Goal: Information Seeking & Learning: Check status

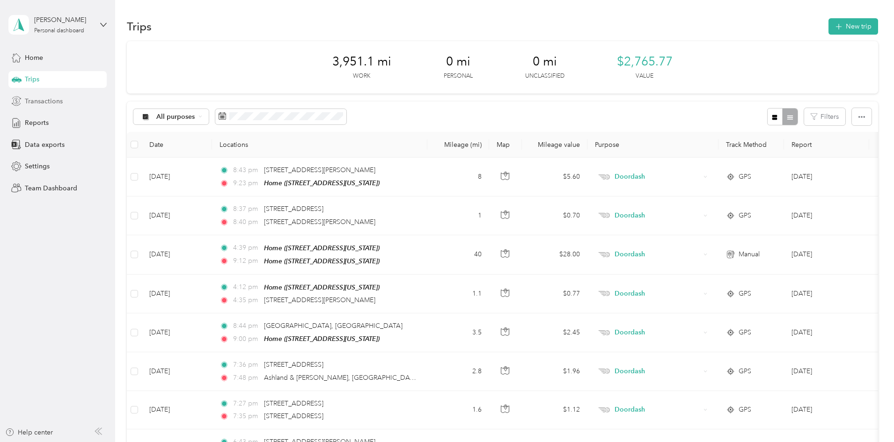
click at [42, 98] on span "Transactions" at bounding box center [44, 101] width 38 height 10
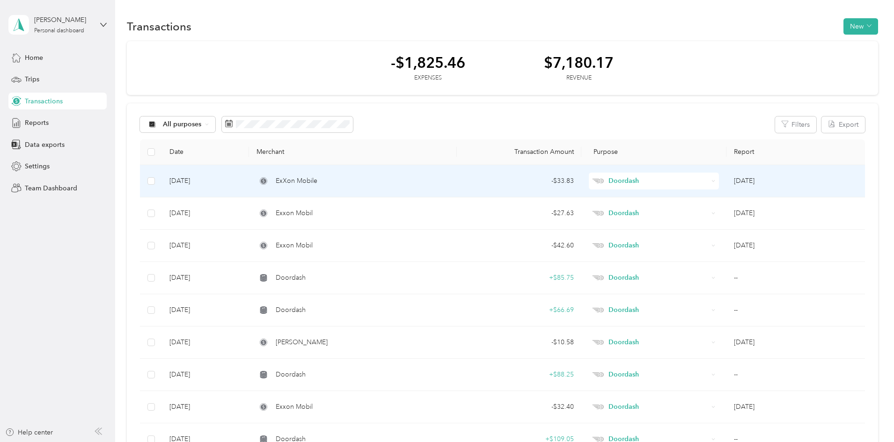
click at [557, 183] on div "- $33.83" at bounding box center [519, 181] width 110 height 10
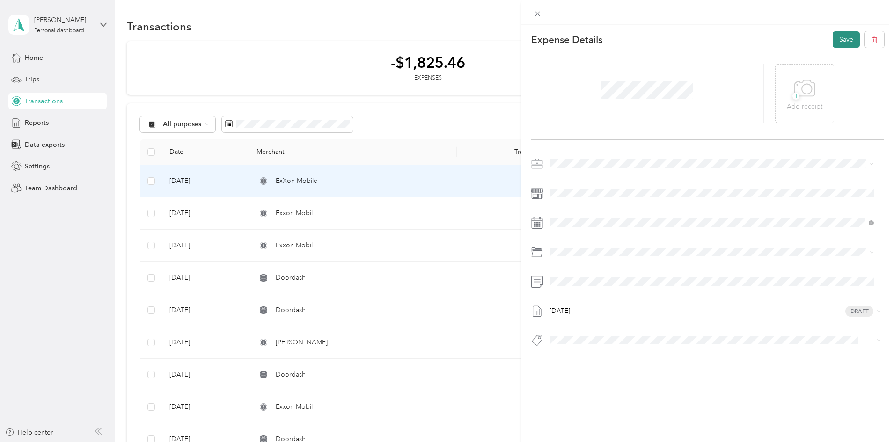
click at [840, 37] on button "Save" at bounding box center [846, 39] width 27 height 16
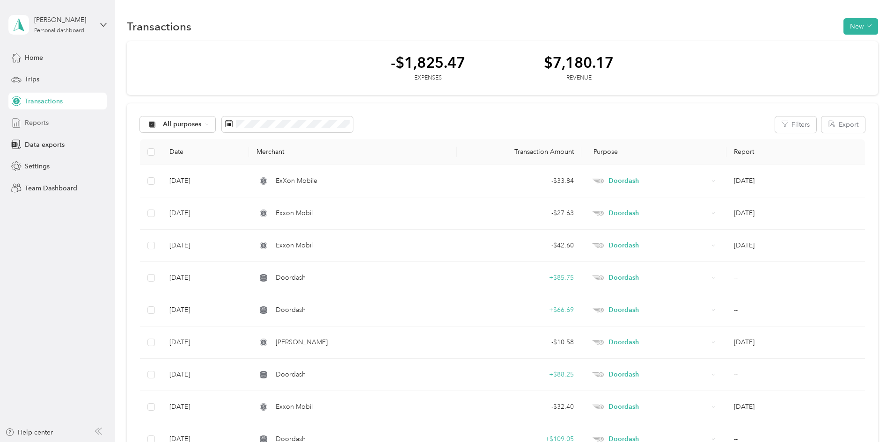
click at [37, 120] on span "Reports" at bounding box center [37, 123] width 24 height 10
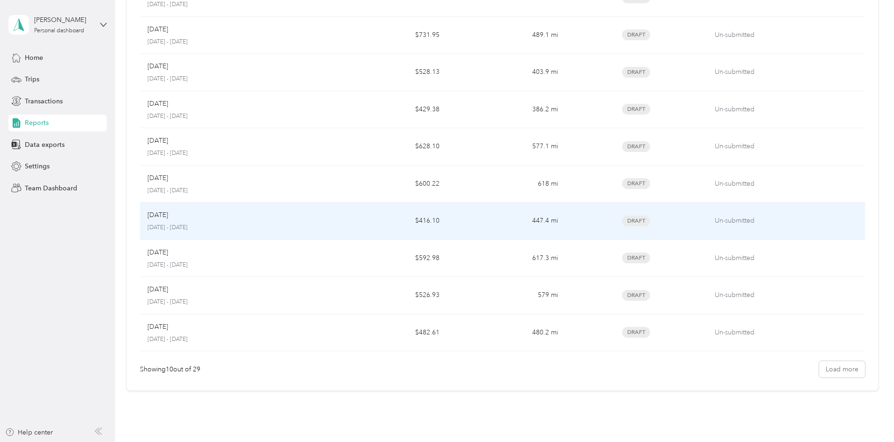
scroll to position [140, 0]
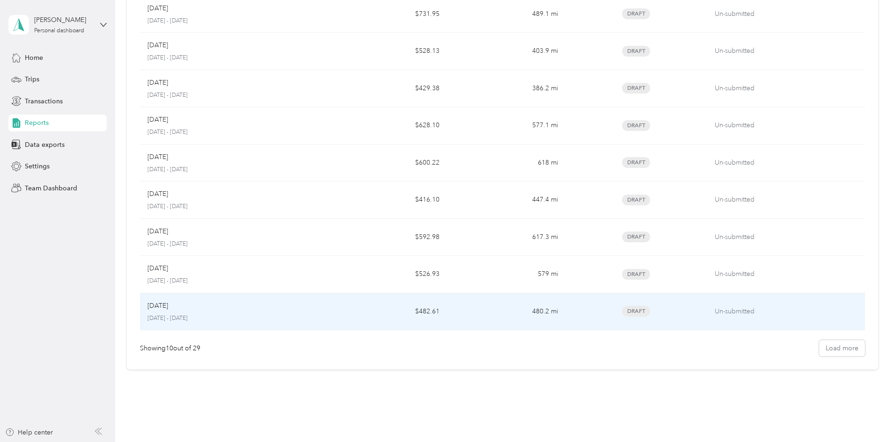
click at [278, 308] on div "[DATE]" at bounding box center [234, 306] width 174 height 10
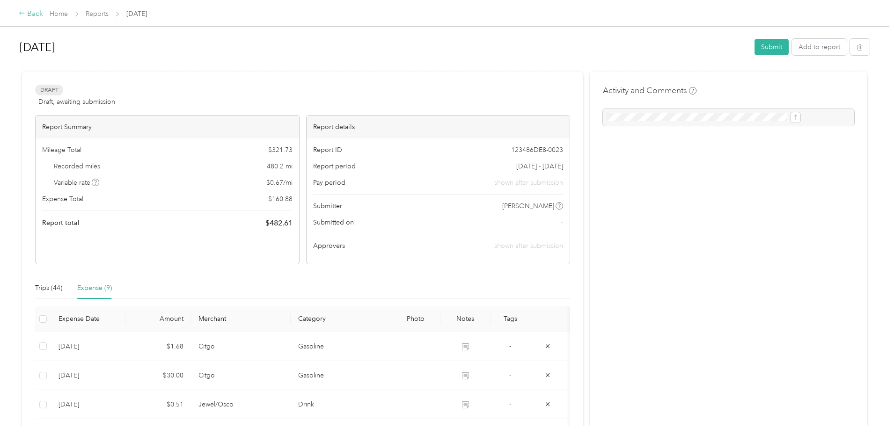
click at [43, 15] on div "Back" at bounding box center [31, 13] width 24 height 11
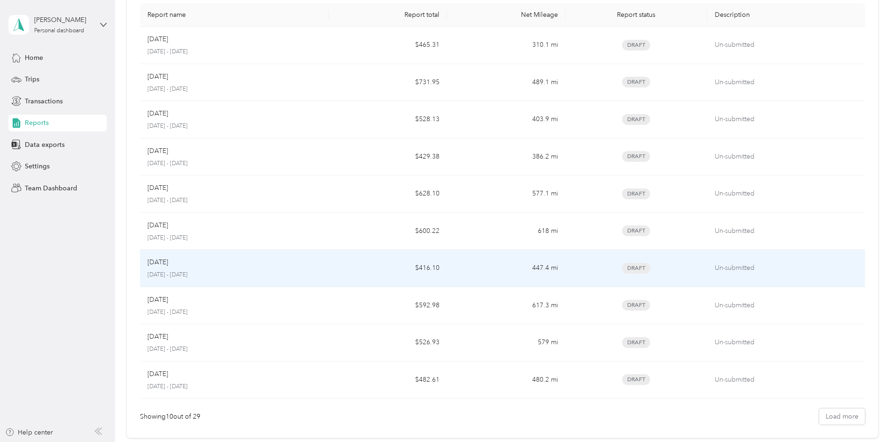
scroll to position [94, 0]
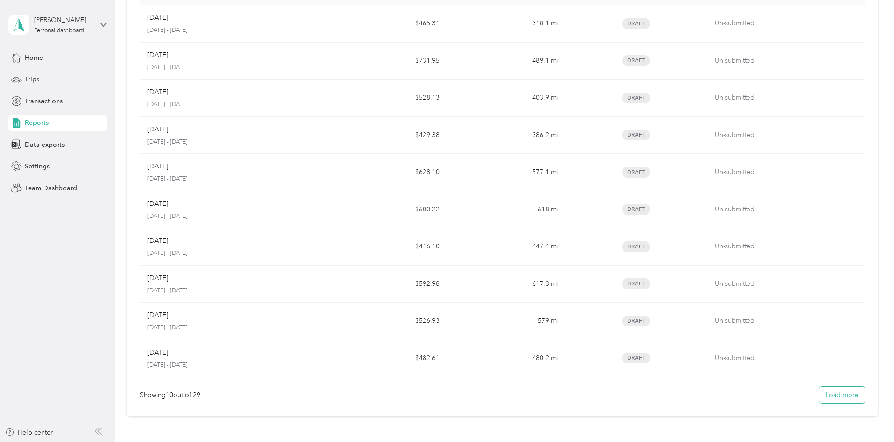
click at [819, 397] on button "Load more" at bounding box center [842, 395] width 46 height 16
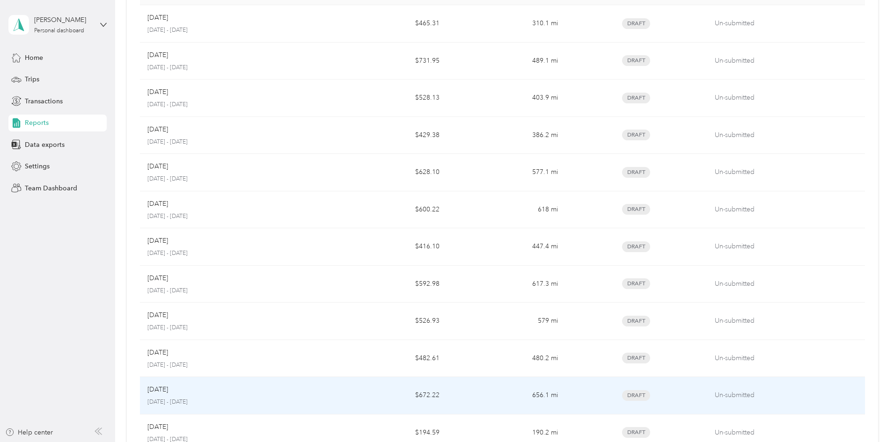
click at [302, 398] on div "Oct [DATE] - [DATE]" at bounding box center [234, 396] width 174 height 22
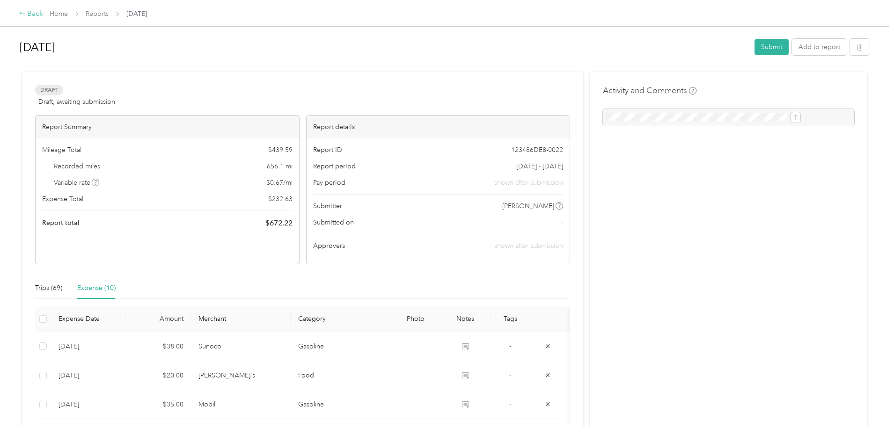
click at [43, 13] on div "Back" at bounding box center [31, 13] width 24 height 11
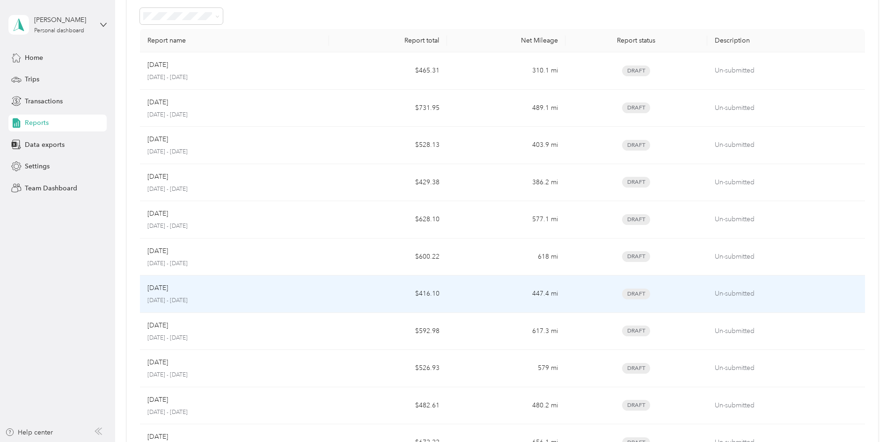
scroll to position [47, 0]
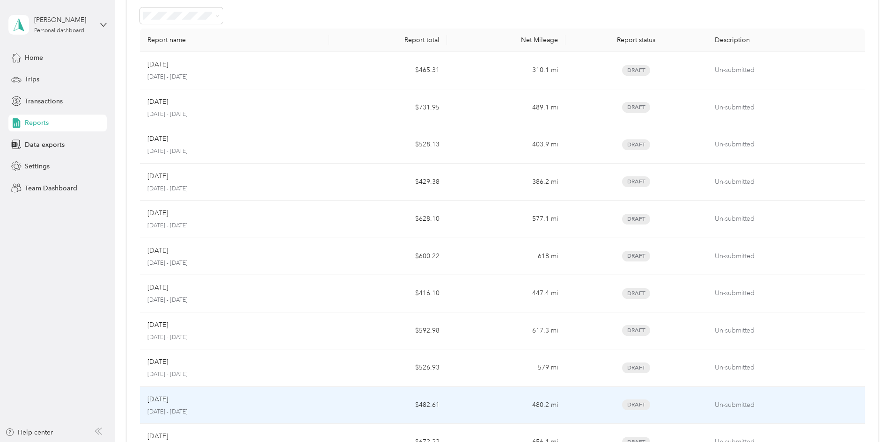
click at [260, 400] on div "[DATE]" at bounding box center [234, 400] width 174 height 10
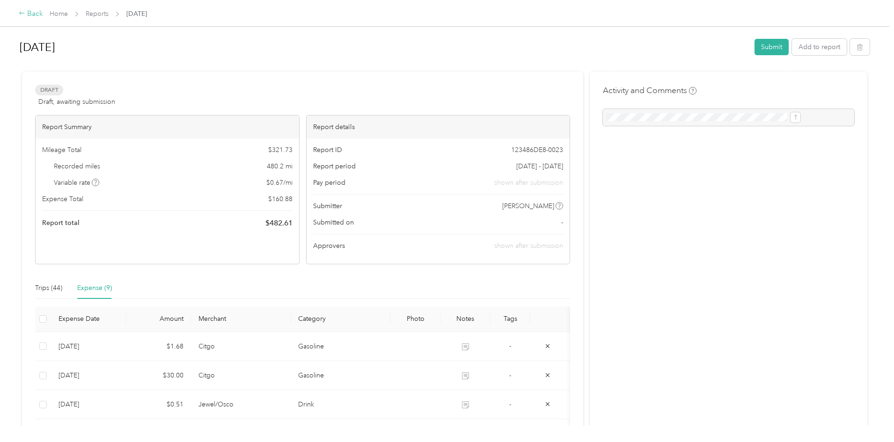
click at [43, 12] on div "Back" at bounding box center [31, 13] width 24 height 11
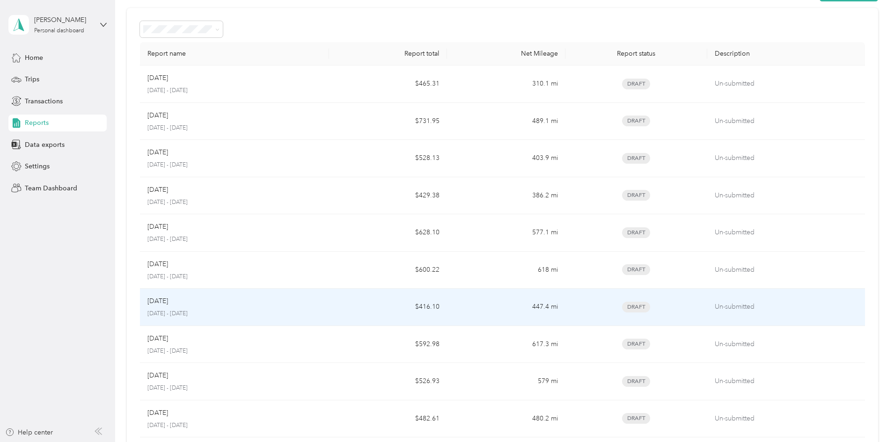
scroll to position [94, 0]
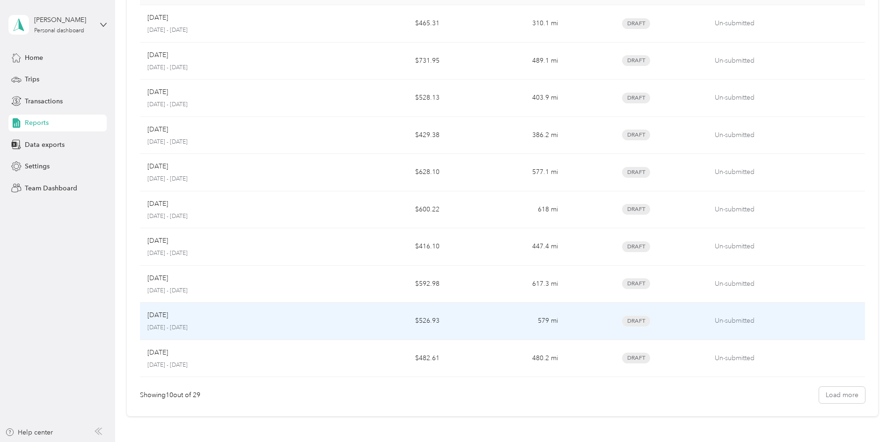
click at [273, 317] on div "[DATE]" at bounding box center [234, 315] width 174 height 10
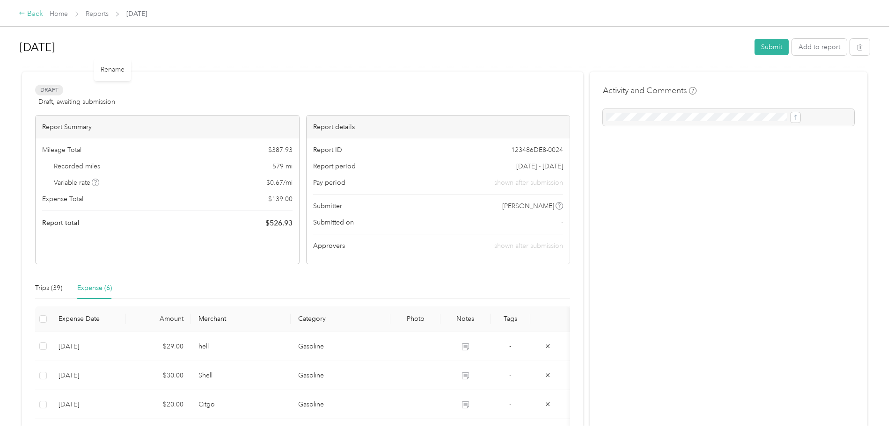
click at [43, 14] on div "Back" at bounding box center [31, 13] width 24 height 11
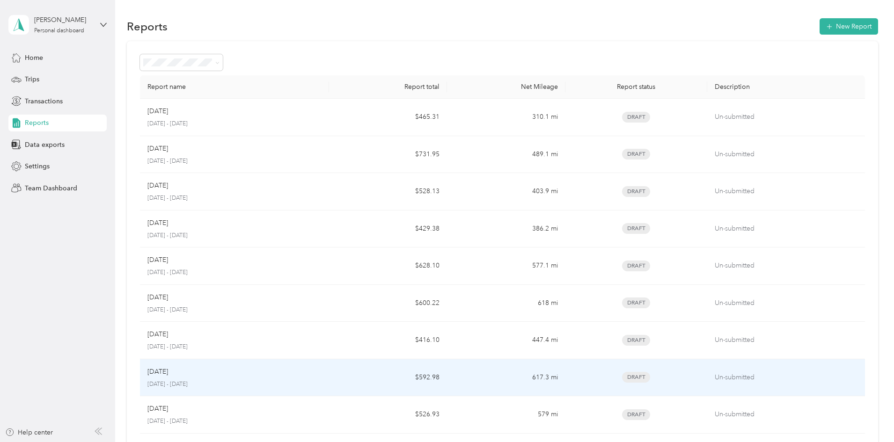
click at [274, 380] on div "Jan [DATE] - [DATE]" at bounding box center [234, 378] width 174 height 22
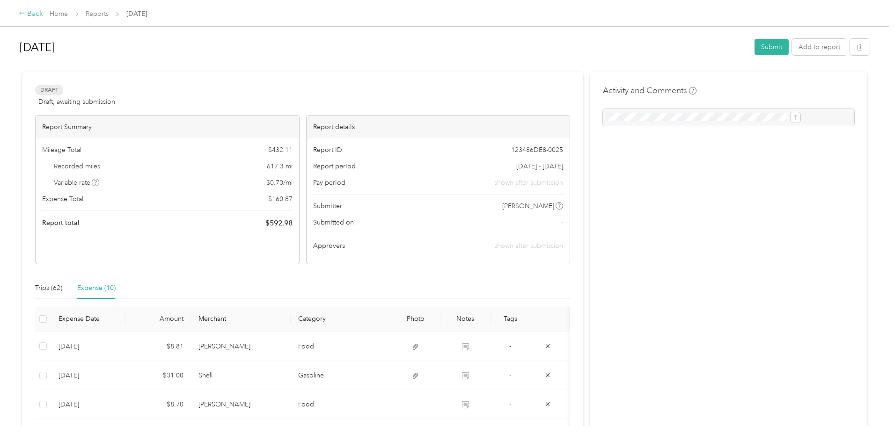
click at [43, 13] on div "Back" at bounding box center [31, 13] width 24 height 11
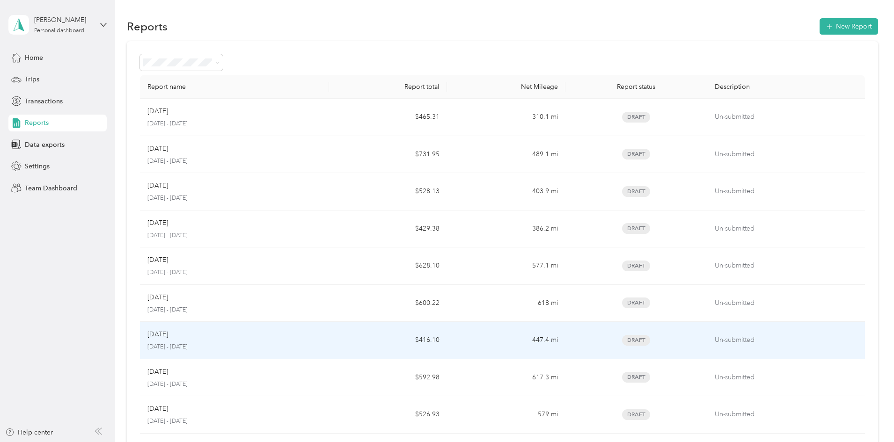
click at [299, 334] on div "[DATE]" at bounding box center [234, 335] width 174 height 10
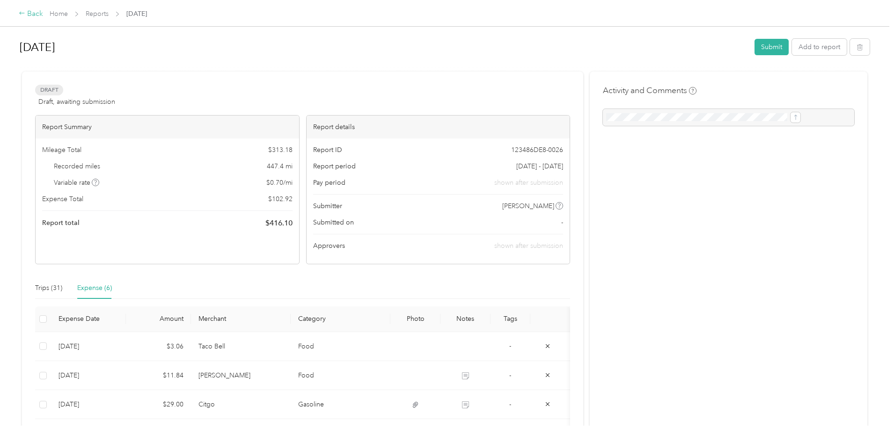
click at [43, 17] on div "Back" at bounding box center [31, 13] width 24 height 11
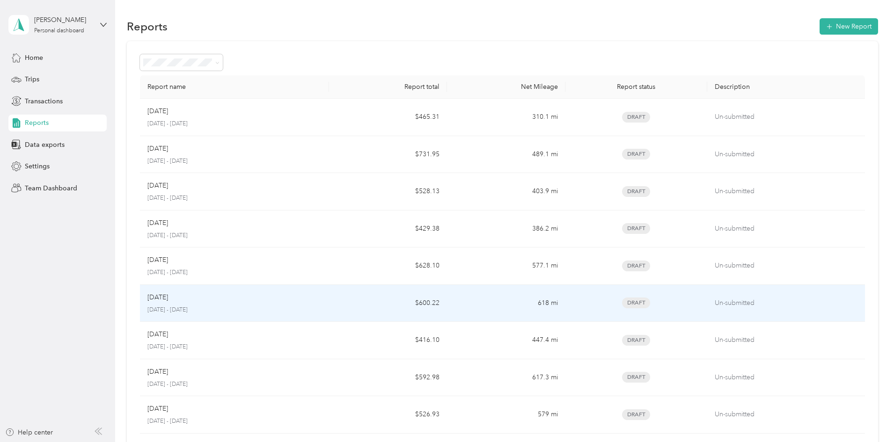
click at [294, 306] on p "[DATE] - [DATE]" at bounding box center [234, 310] width 174 height 8
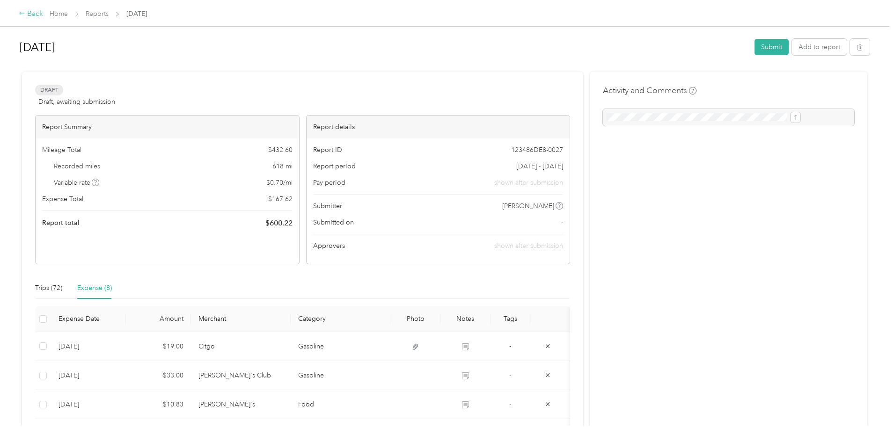
click at [43, 15] on div "Back" at bounding box center [31, 13] width 24 height 11
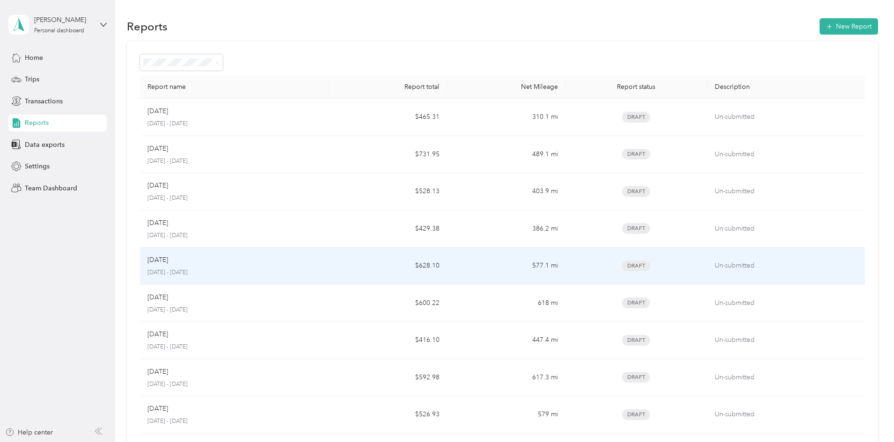
click at [310, 266] on div "Apr [DATE] - [DATE]" at bounding box center [234, 266] width 174 height 22
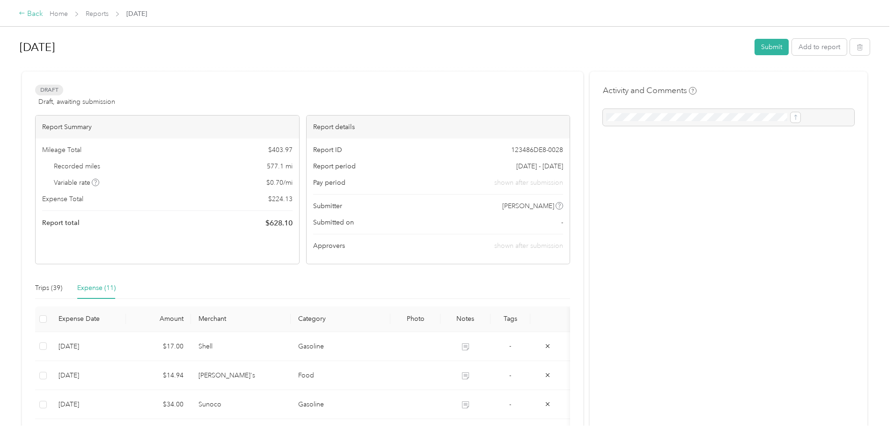
click at [43, 15] on div "Back" at bounding box center [31, 13] width 24 height 11
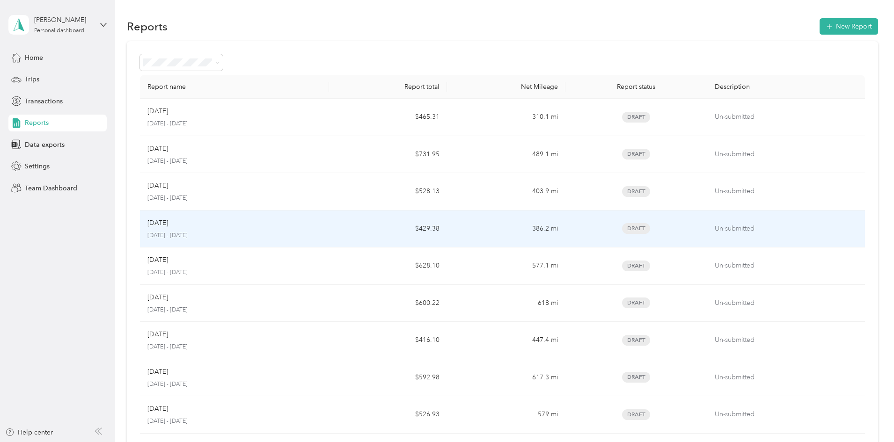
drag, startPoint x: 269, startPoint y: 231, endPoint x: 276, endPoint y: 230, distance: 7.1
click at [276, 230] on div "May [DATE] - [DATE]" at bounding box center [234, 229] width 174 height 22
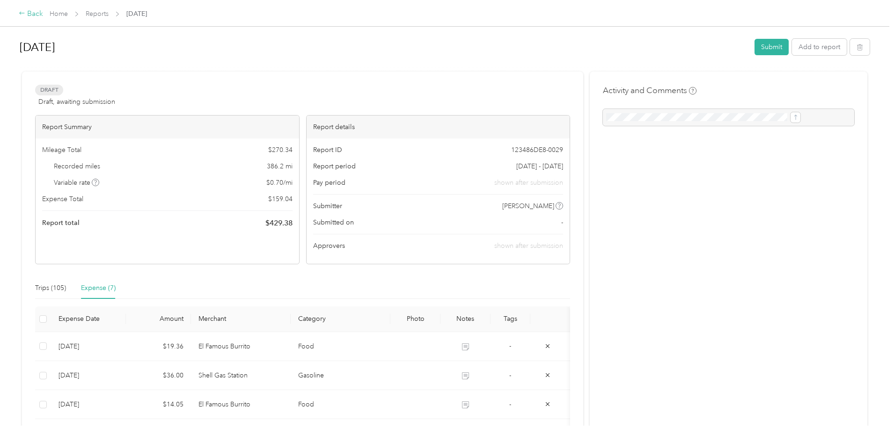
click at [43, 13] on div "Back" at bounding box center [31, 13] width 24 height 11
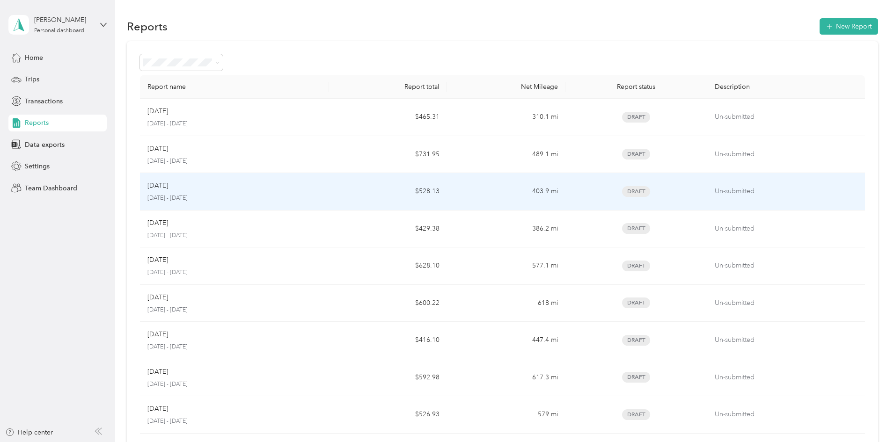
click at [287, 191] on div "Jun [DATE] - [DATE]" at bounding box center [234, 192] width 174 height 22
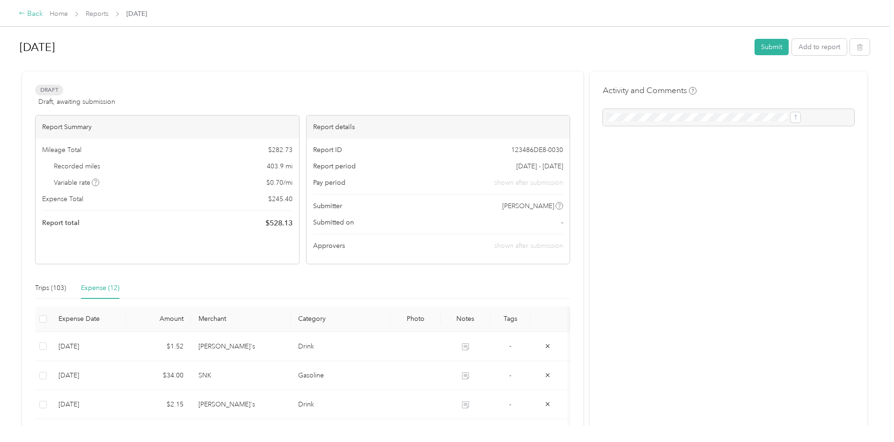
click at [43, 15] on div "Back" at bounding box center [31, 13] width 24 height 11
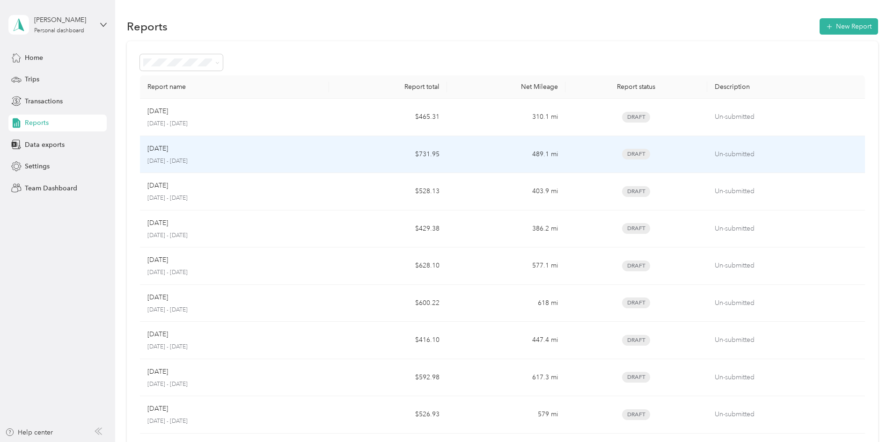
click at [280, 150] on div "[DATE]" at bounding box center [234, 149] width 174 height 10
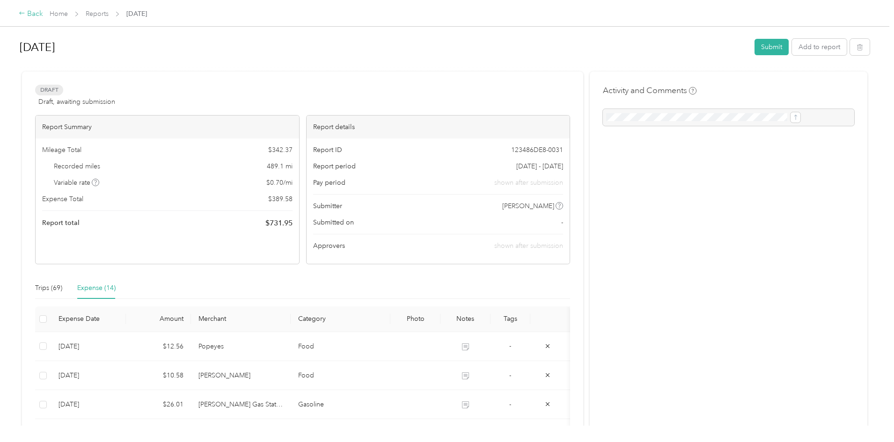
click at [43, 13] on div "Back" at bounding box center [31, 13] width 24 height 11
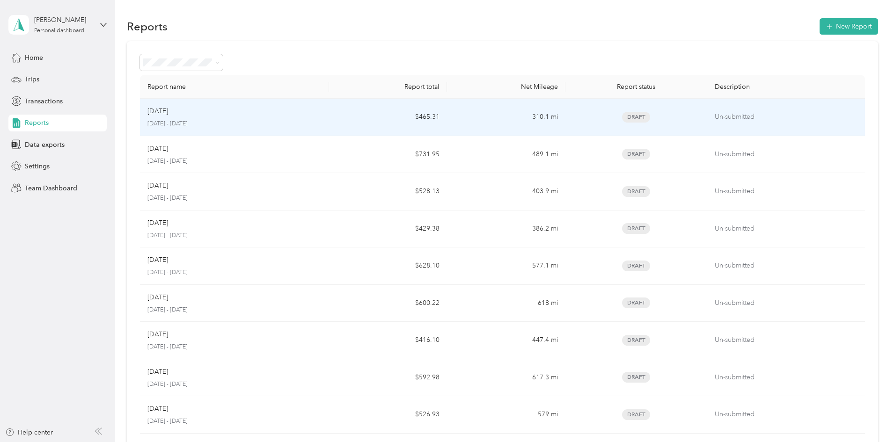
click at [290, 115] on div "[DATE]" at bounding box center [234, 111] width 174 height 10
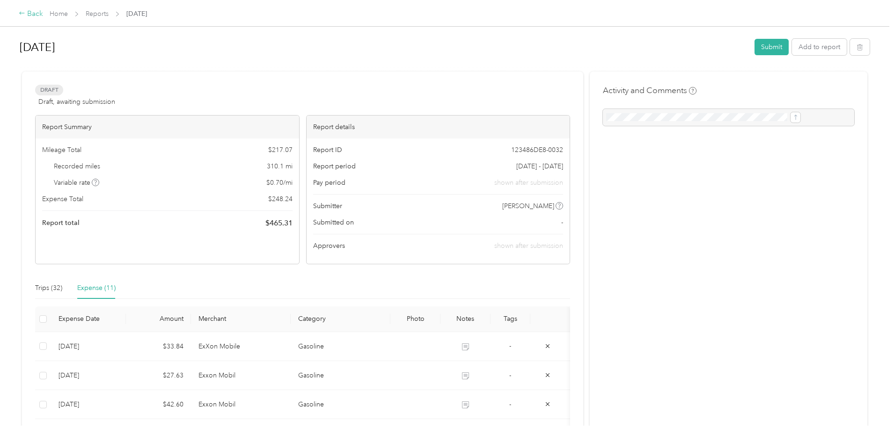
click at [43, 14] on div "Back" at bounding box center [31, 13] width 24 height 11
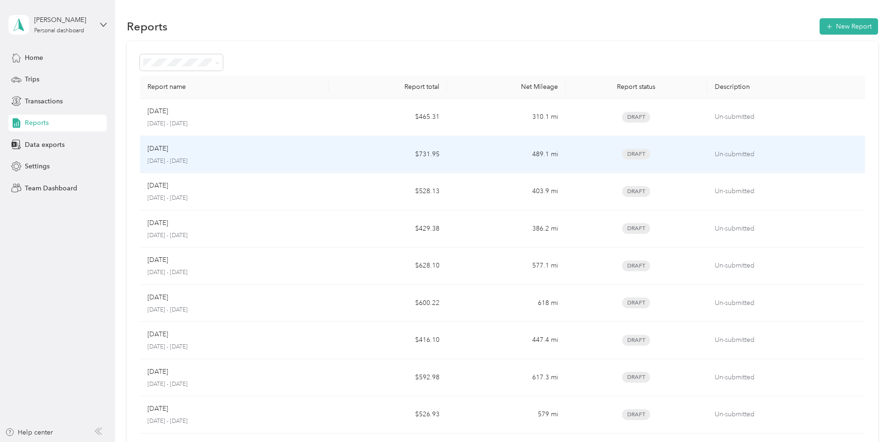
click at [280, 154] on div "[DATE]" at bounding box center [234, 149] width 174 height 10
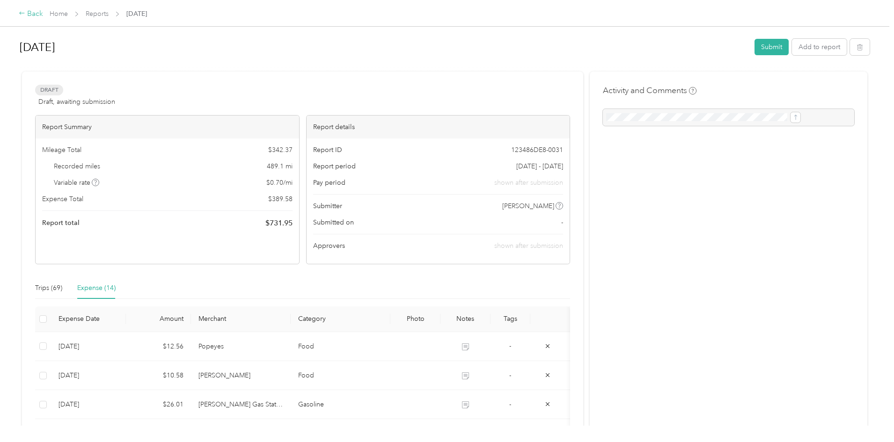
click at [43, 15] on div "Back" at bounding box center [31, 13] width 24 height 11
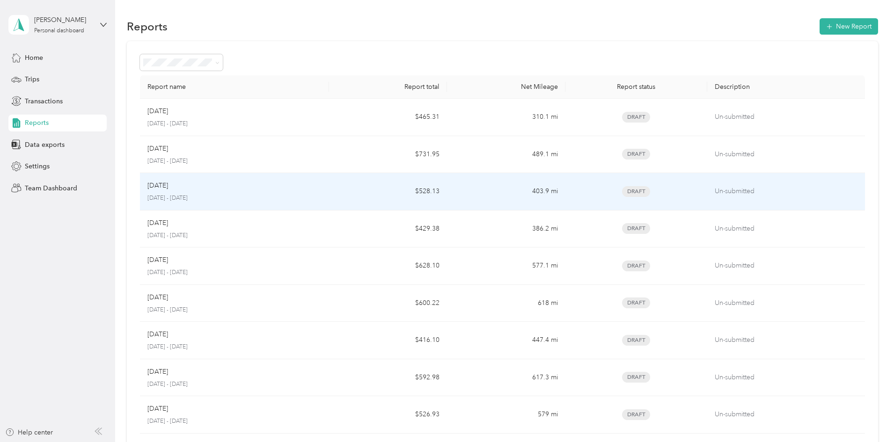
click at [284, 194] on div "Jun [DATE] - [DATE]" at bounding box center [234, 192] width 174 height 22
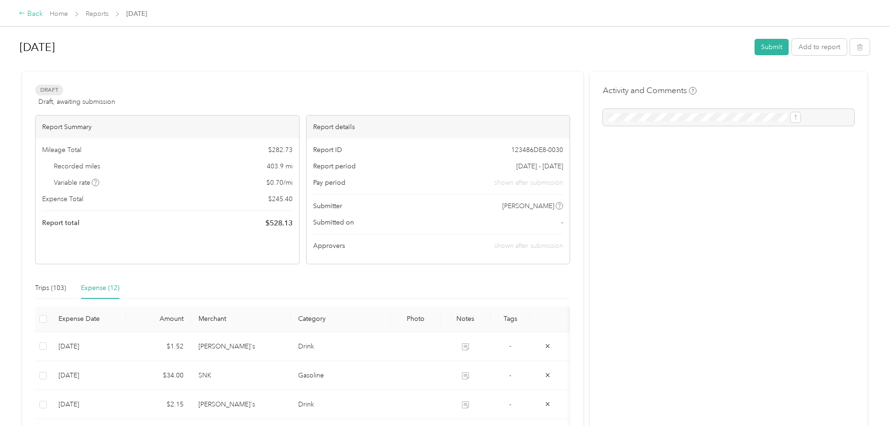
click at [43, 14] on div "Back" at bounding box center [31, 13] width 24 height 11
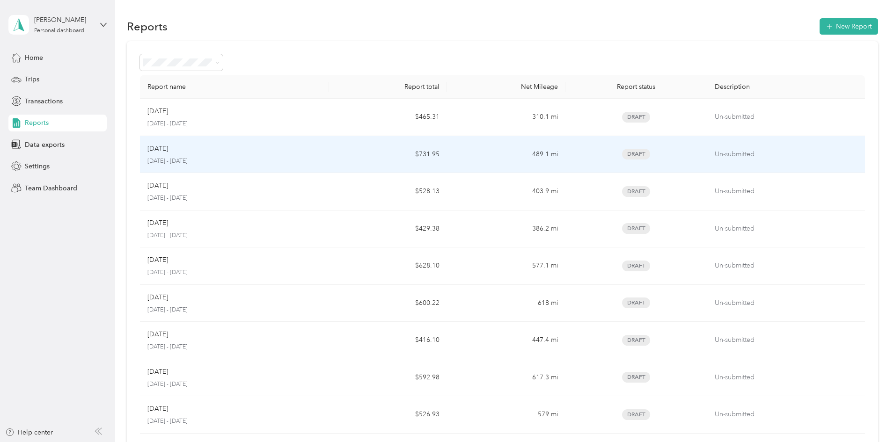
click at [276, 146] on div "[DATE]" at bounding box center [234, 149] width 174 height 10
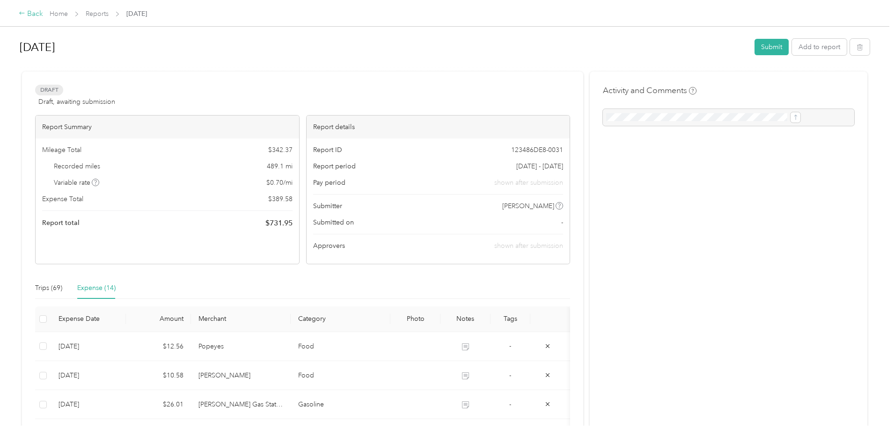
click at [43, 11] on div "Back" at bounding box center [31, 13] width 24 height 11
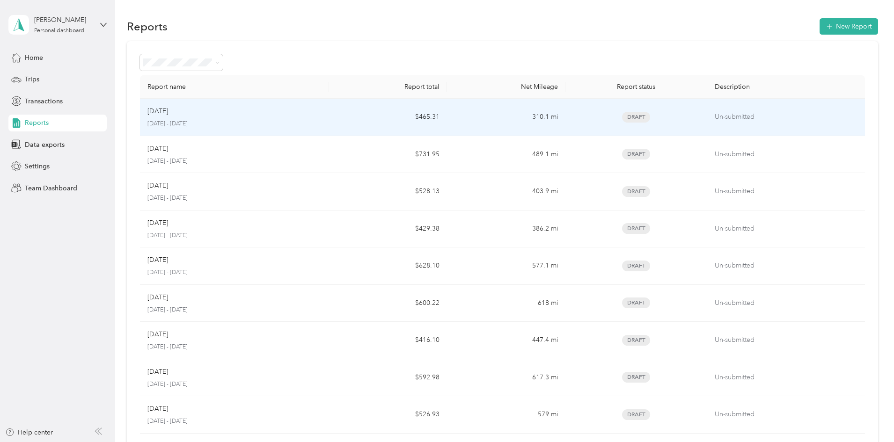
click at [306, 120] on p "[DATE] - [DATE]" at bounding box center [234, 124] width 174 height 8
